Goal: Transaction & Acquisition: Purchase product/service

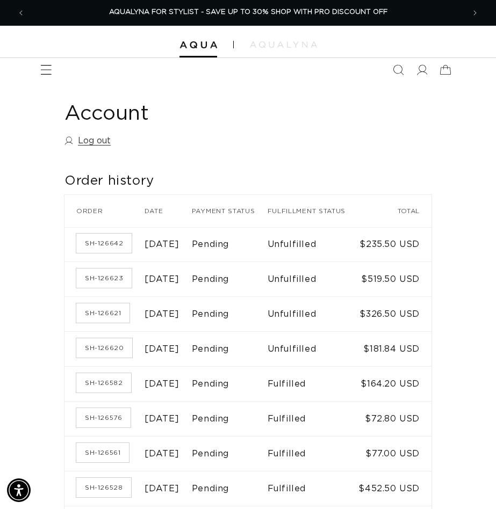
click at [48, 76] on span "Menu" at bounding box center [46, 70] width 24 height 24
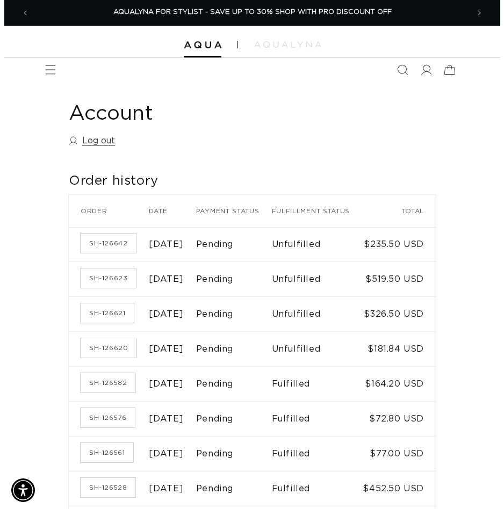
scroll to position [0, 894]
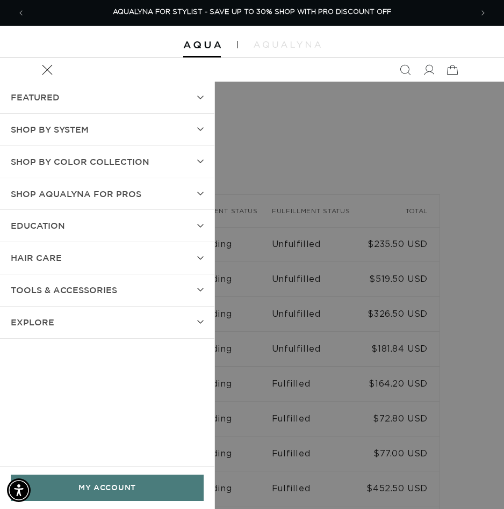
click at [74, 120] on summary "SHOP BY SYSTEM" at bounding box center [107, 130] width 214 height 32
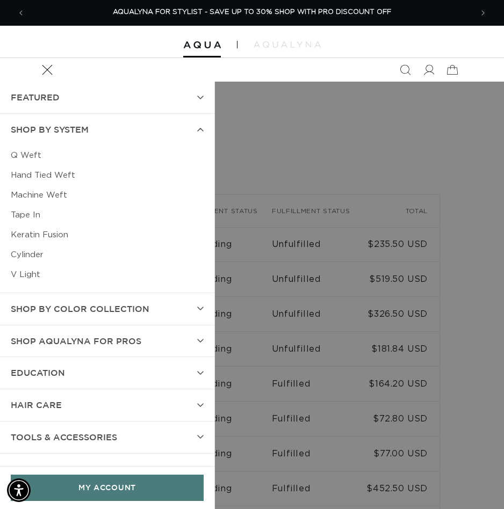
click at [29, 213] on link "Tape In" at bounding box center [107, 215] width 193 height 20
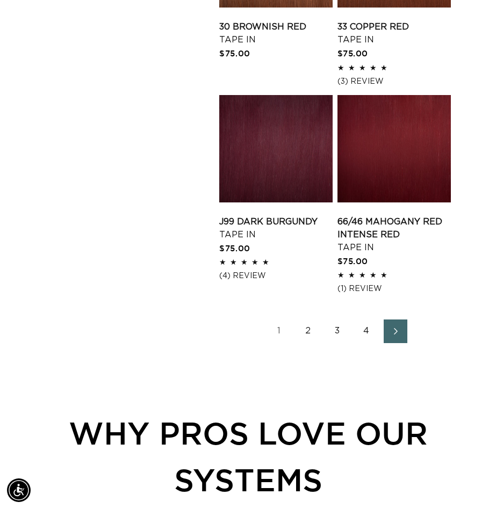
scroll to position [0, 439]
click at [308, 330] on link "2" at bounding box center [309, 332] width 24 height 24
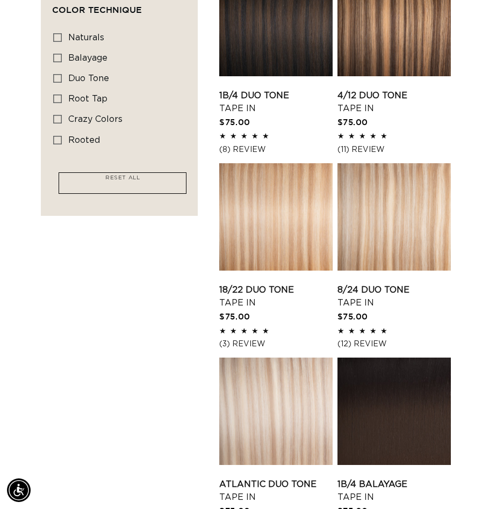
scroll to position [967, 0]
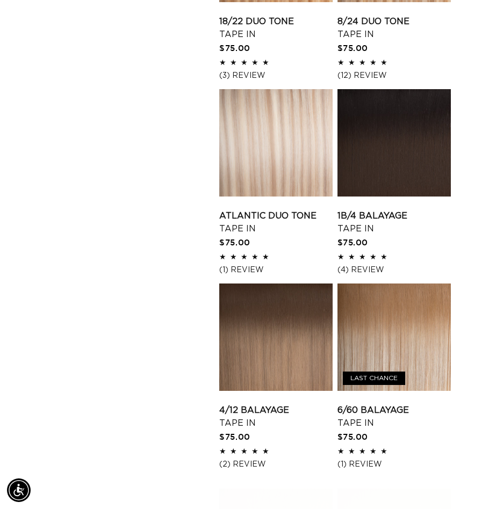
click at [287, 210] on link "Atlantic Duo Tone Tape In" at bounding box center [275, 223] width 113 height 26
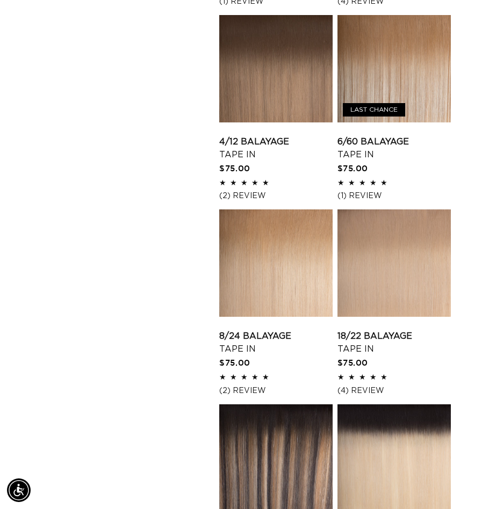
scroll to position [1504, 0]
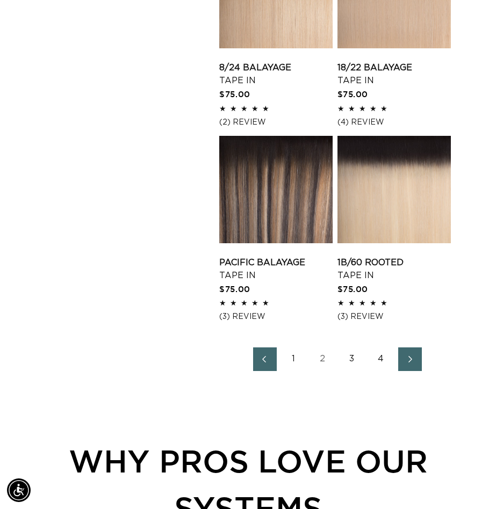
click at [294, 359] on link "1" at bounding box center [294, 360] width 24 height 24
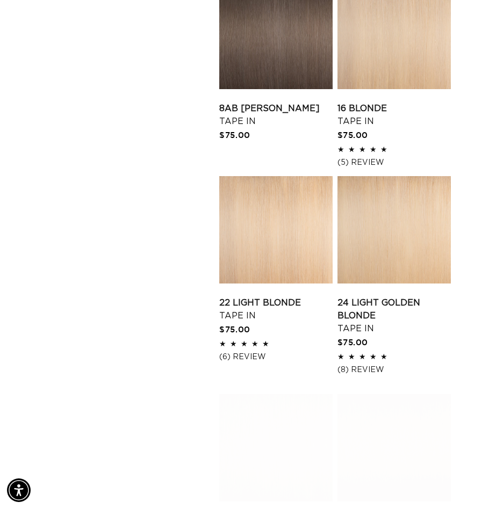
scroll to position [0, 439]
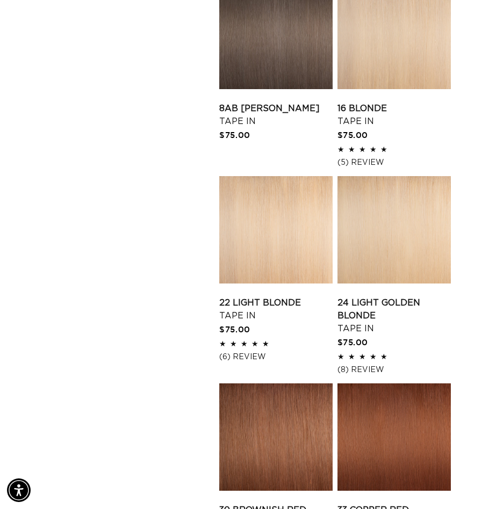
click at [284, 297] on link "22 Light Blonde Tape In" at bounding box center [275, 310] width 113 height 26
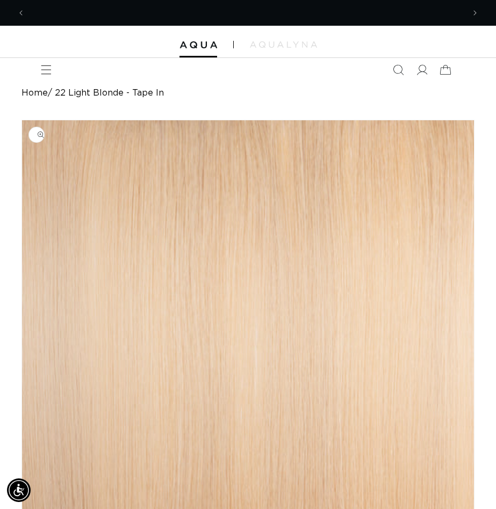
scroll to position [0, 439]
